Goal: Transaction & Acquisition: Purchase product/service

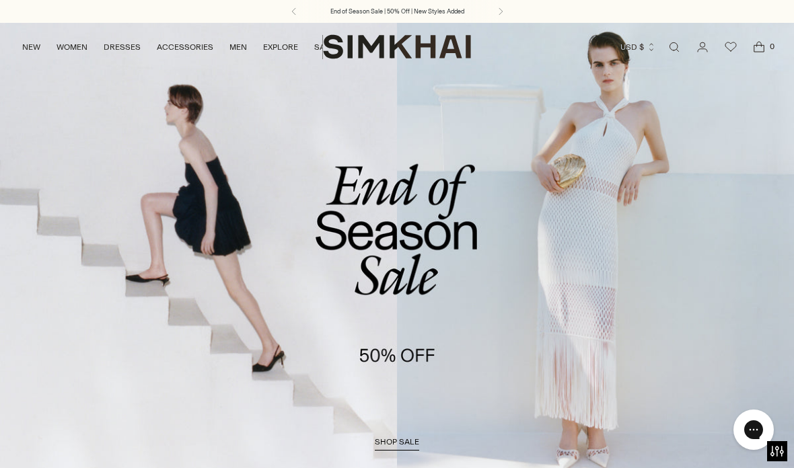
click at [126, 42] on link "DRESSES" at bounding box center [122, 47] width 37 height 30
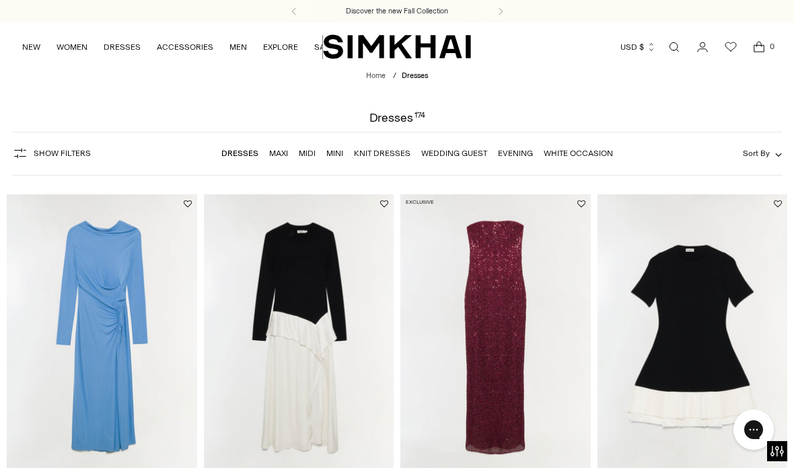
click at [760, 157] on span "Sort By" at bounding box center [756, 153] width 27 height 9
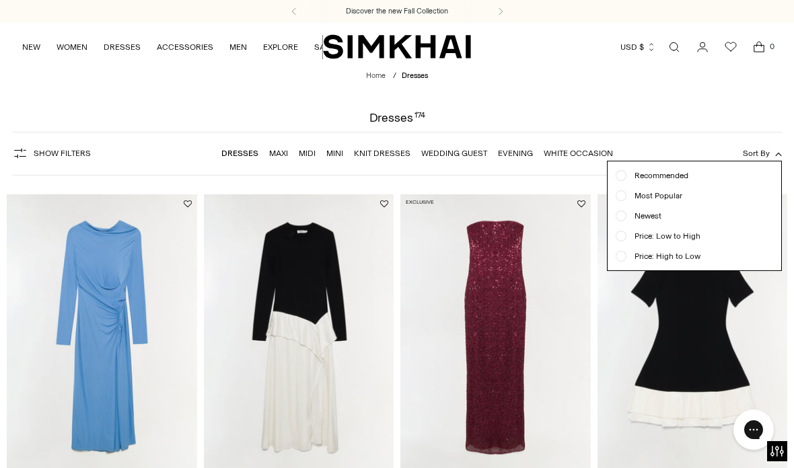
click at [680, 258] on span "Price: High to Low" at bounding box center [663, 256] width 74 height 12
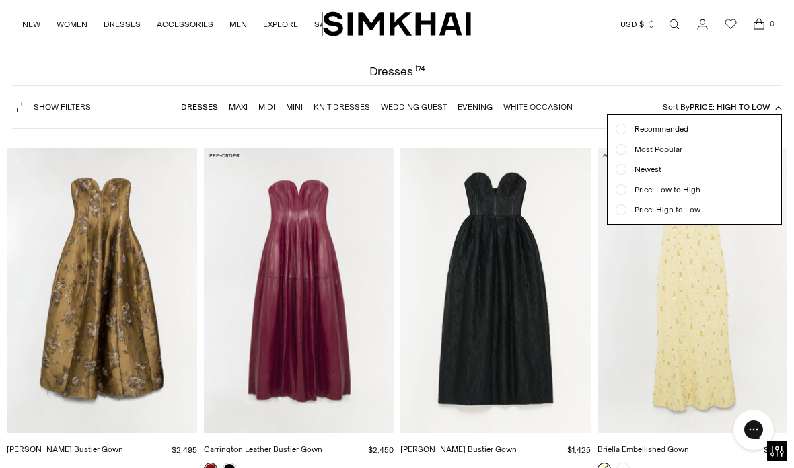
scroll to position [99, 0]
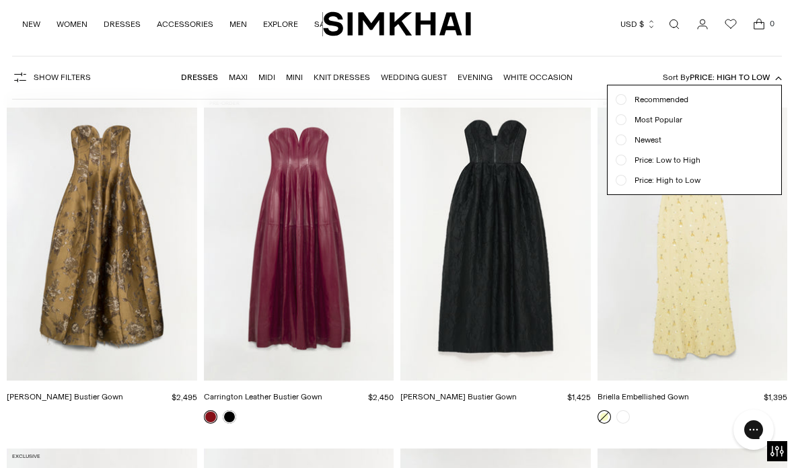
click at [741, 84] on button "Sort By Price: High to Low" at bounding box center [722, 77] width 119 height 15
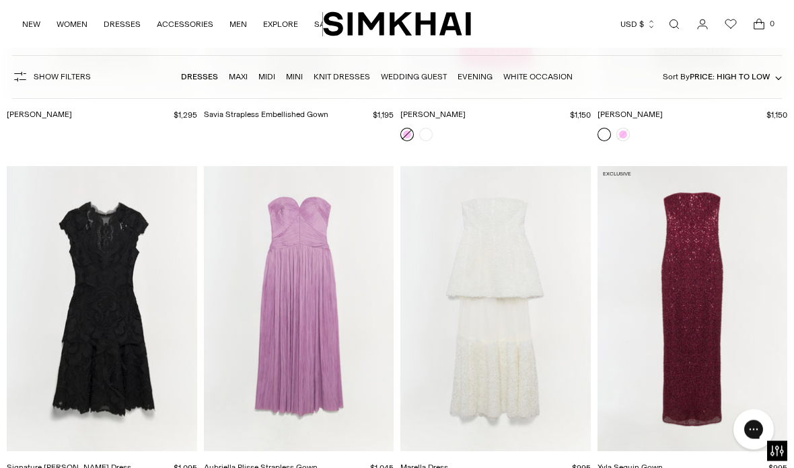
scroll to position [1103, 0]
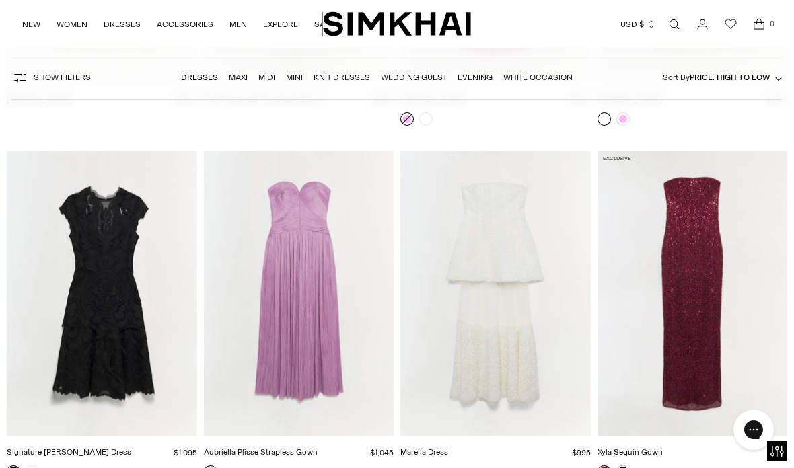
click at [314, 330] on img "Aubriella Plisse Strapless Gown" at bounding box center [299, 293] width 190 height 285
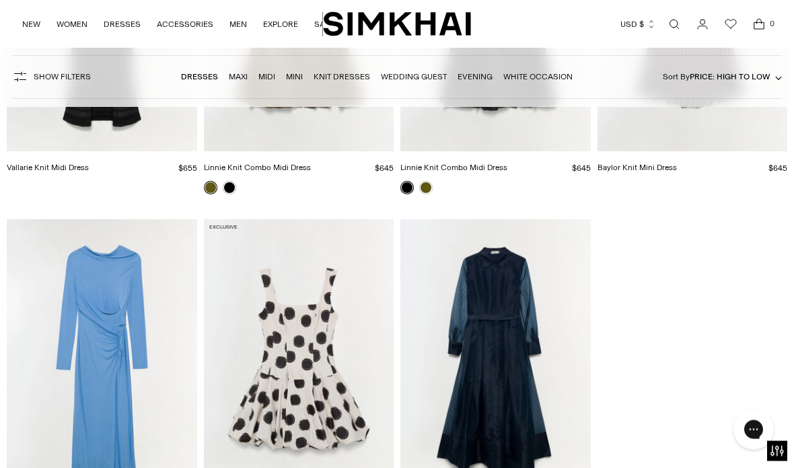
scroll to position [9532, 0]
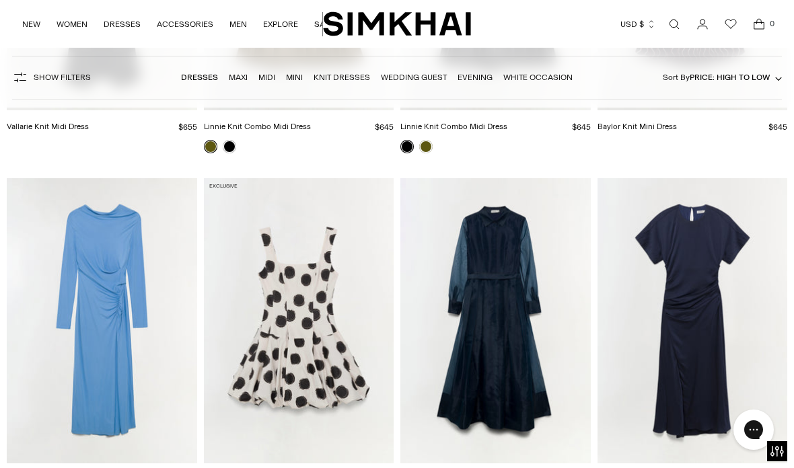
click at [722, 321] on img "Marabella Satin Midi Dress" at bounding box center [692, 320] width 190 height 285
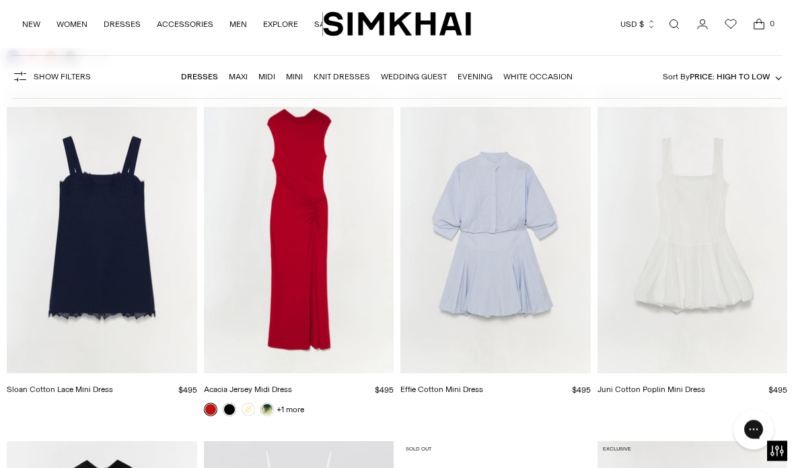
scroll to position [12439, 0]
